Goal: Navigation & Orientation: Understand site structure

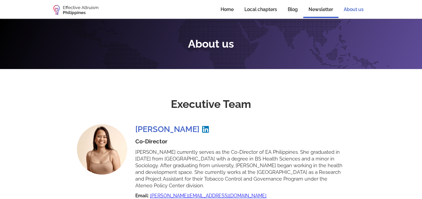
click at [323, 8] on link "Newsletter" at bounding box center [320, 10] width 35 height 16
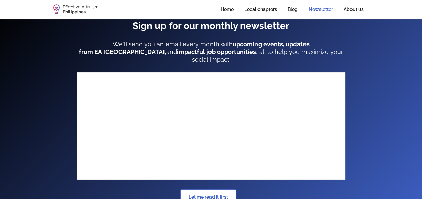
scroll to position [34, 0]
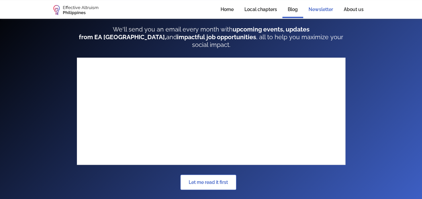
click at [295, 8] on link "Blog" at bounding box center [292, 10] width 21 height 16
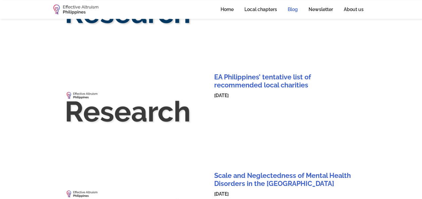
scroll to position [230, 0]
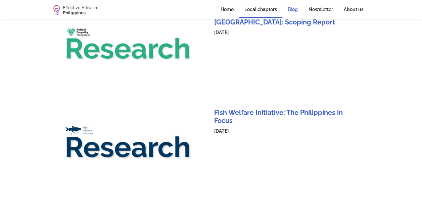
click at [265, 12] on link "Local chapters" at bounding box center [260, 10] width 43 height 16
